Goal: Transaction & Acquisition: Purchase product/service

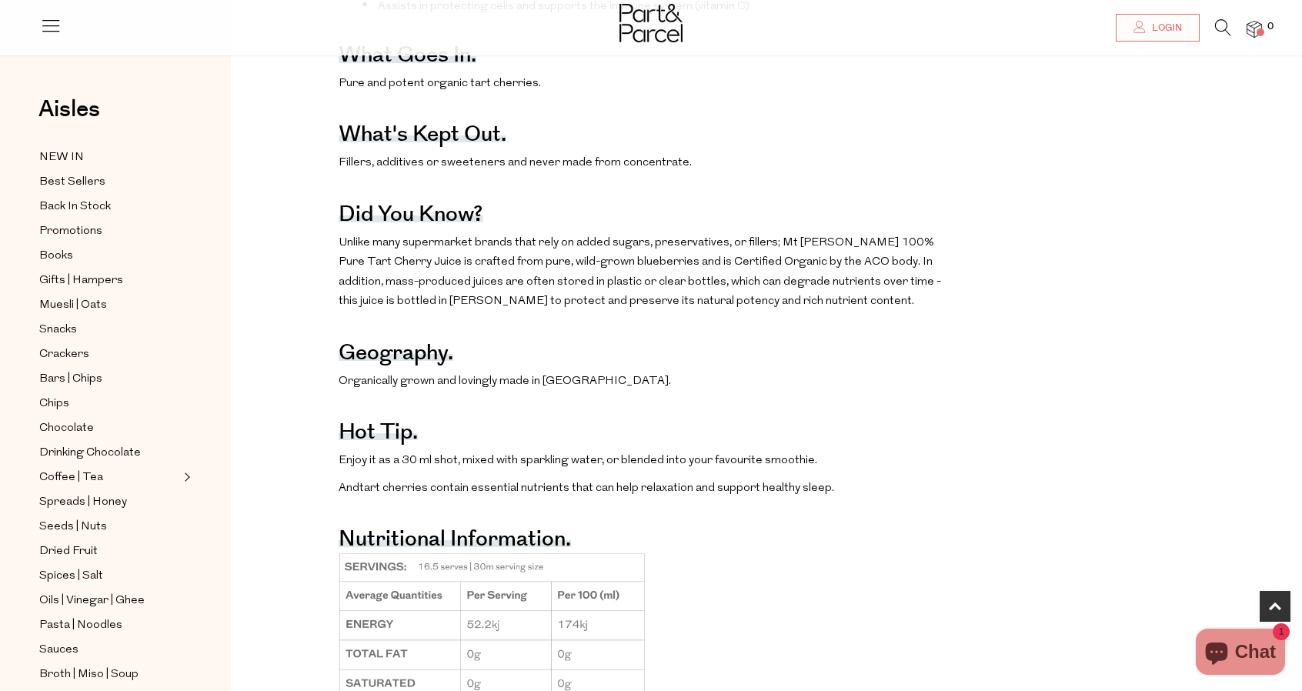
scroll to position [1000, 0]
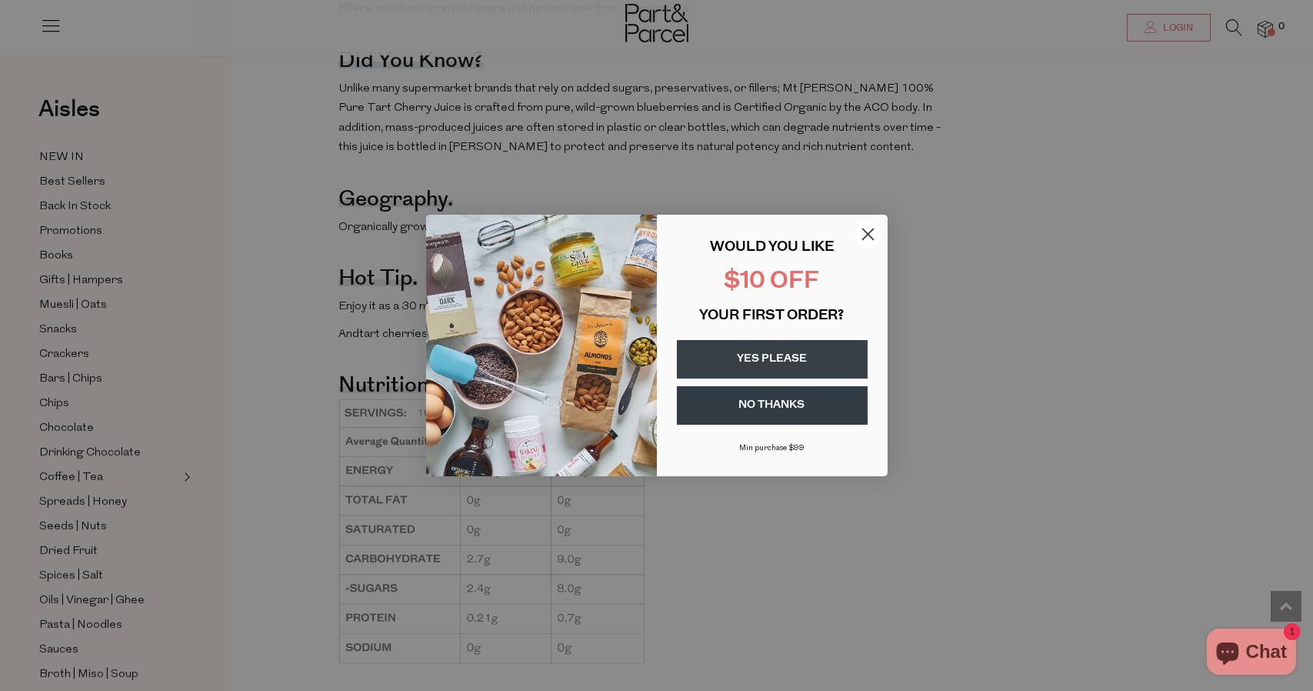
click at [771, 359] on button "YES PLEASE" at bounding box center [772, 359] width 191 height 38
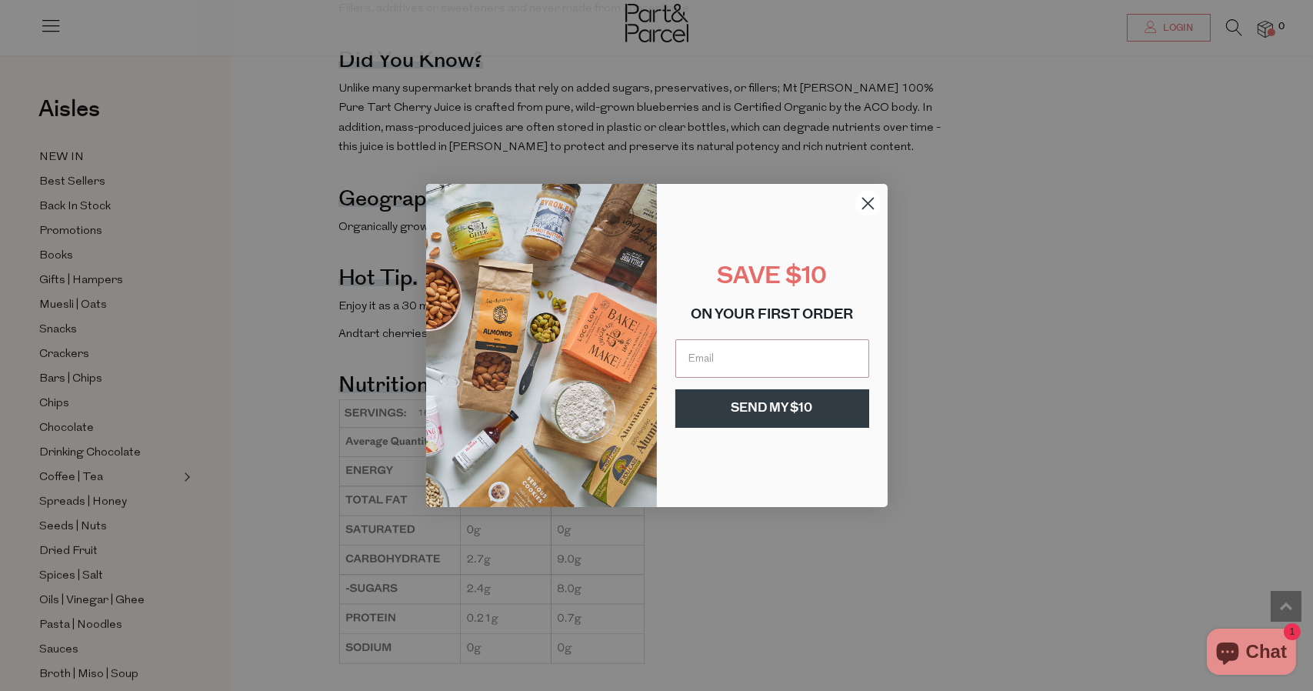
click at [866, 207] on circle "Close dialog" at bounding box center [867, 203] width 25 height 25
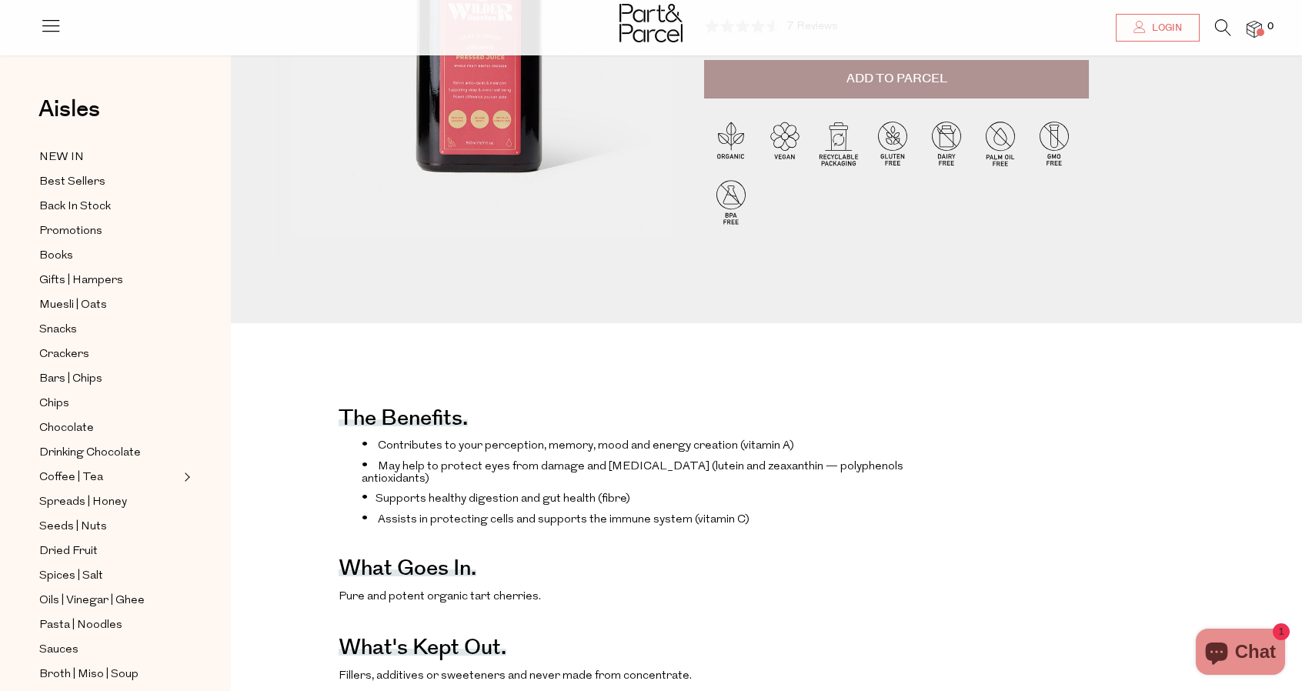
scroll to position [0, 0]
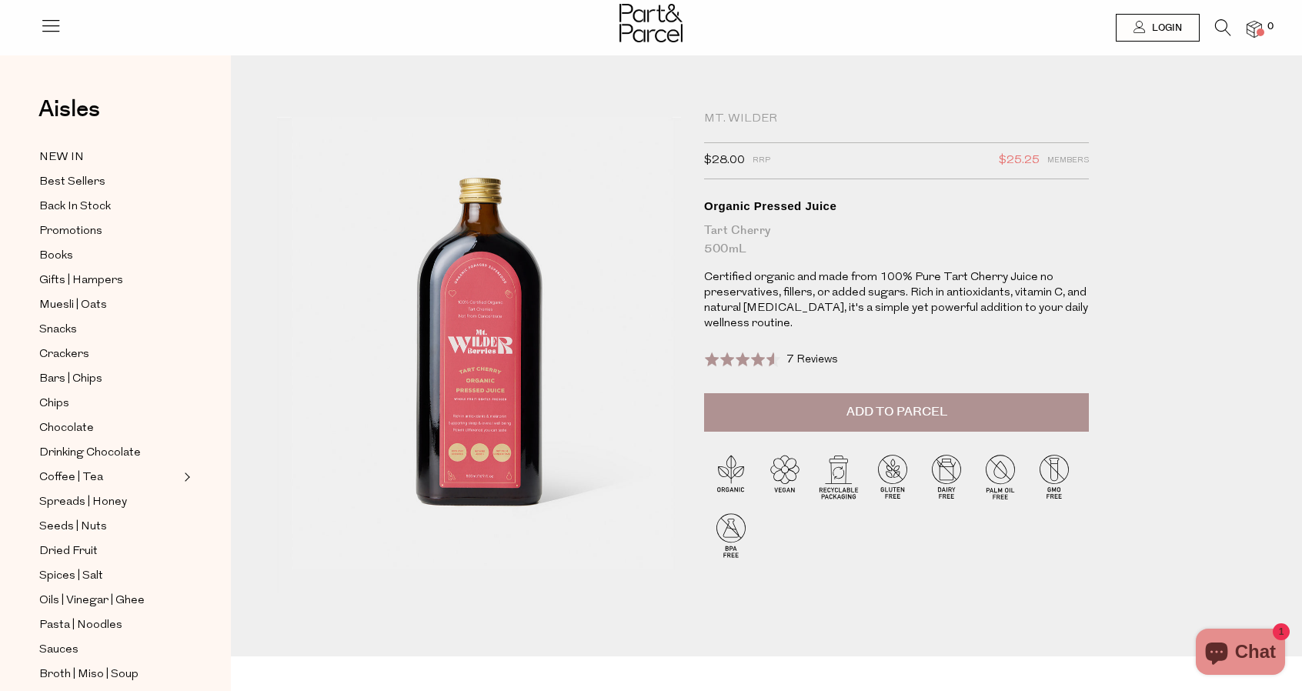
click at [478, 396] on img at bounding box center [479, 355] width 404 height 477
